Goal: Book appointment/travel/reservation

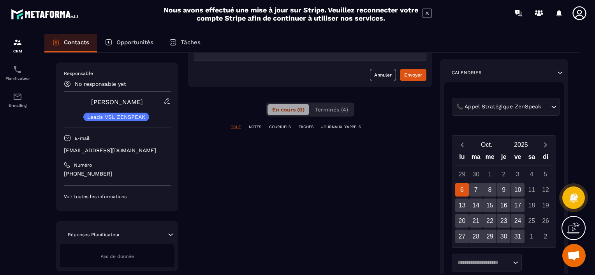
scroll to position [117, 0]
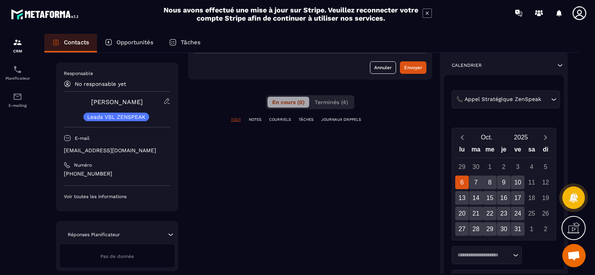
click at [460, 181] on div "6" at bounding box center [462, 183] width 14 height 14
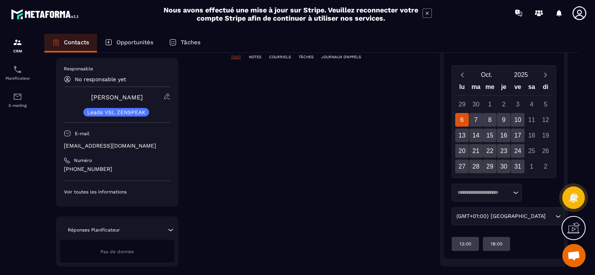
scroll to position [195, 0]
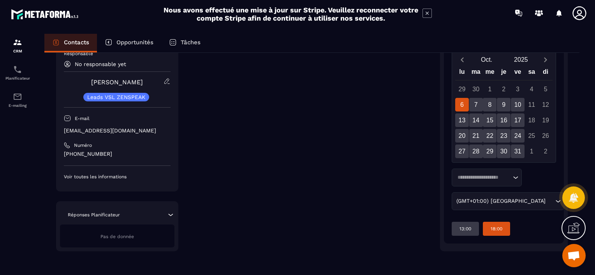
click at [492, 227] on p "18:00" at bounding box center [496, 229] width 12 height 6
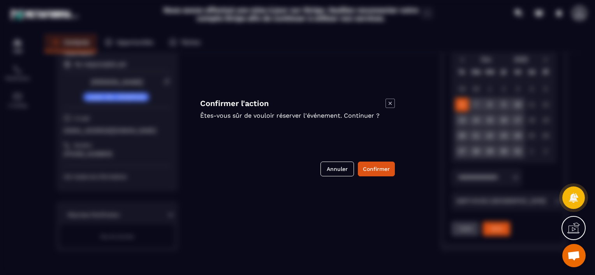
click at [391, 103] on icon "Modal window" at bounding box center [389, 103] width 9 height 9
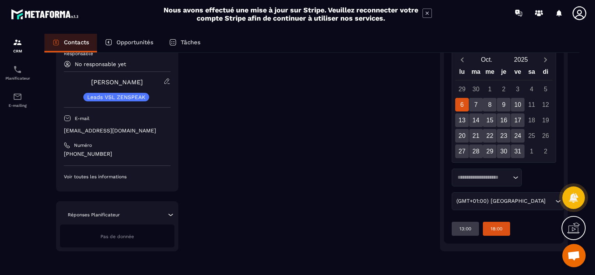
click at [498, 230] on p "18:00" at bounding box center [496, 229] width 12 height 6
click at [494, 228] on p "18:00" at bounding box center [496, 229] width 12 height 6
click at [500, 227] on p "18:00" at bounding box center [496, 229] width 12 height 6
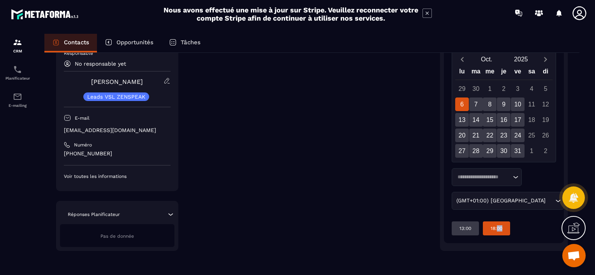
click at [500, 227] on p "18:00" at bounding box center [496, 229] width 12 height 6
drag, startPoint x: 500, startPoint y: 227, endPoint x: 490, endPoint y: 229, distance: 9.9
click at [490, 229] on div "18:00" at bounding box center [496, 229] width 27 height 14
click at [400, 192] on div "**********" at bounding box center [310, 71] width 244 height 359
click at [475, 100] on div "7" at bounding box center [476, 105] width 14 height 14
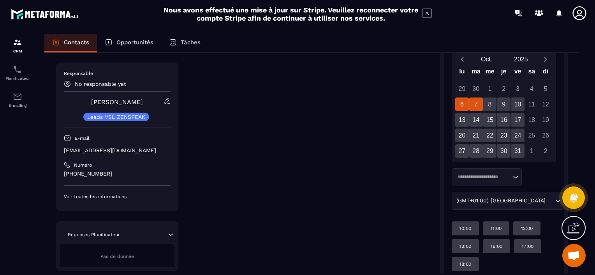
click at [459, 103] on div "6" at bounding box center [462, 105] width 14 height 14
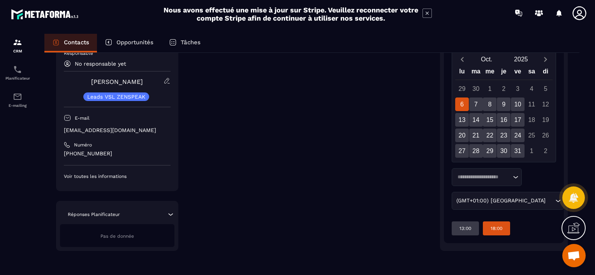
click at [495, 228] on p "18:00" at bounding box center [496, 229] width 12 height 6
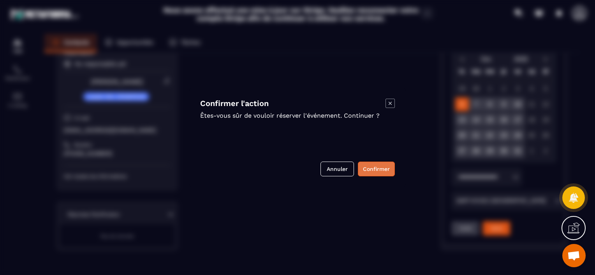
click at [376, 167] on button "Confirmer" at bounding box center [376, 169] width 37 height 15
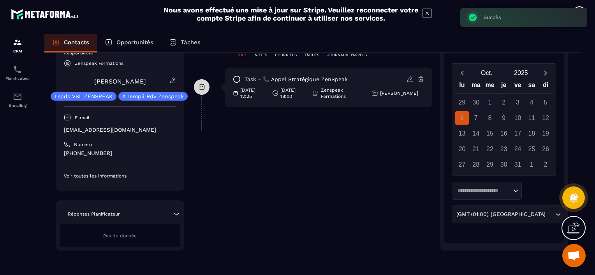
scroll to position [68, 0]
